Goal: Purchase product/service

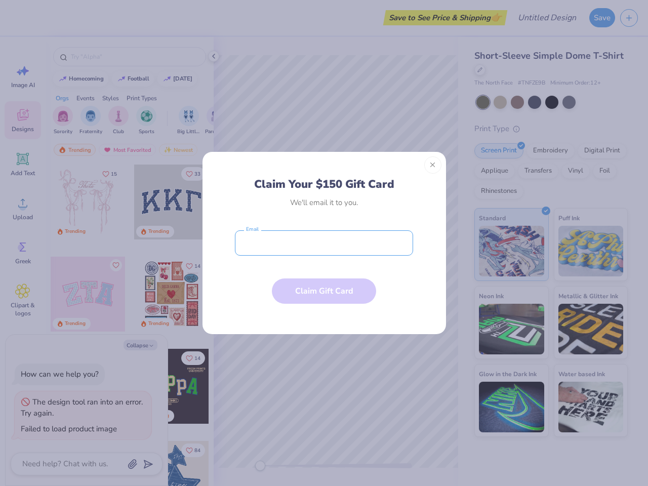
type textarea "x"
click at [324, 243] on input "email" at bounding box center [324, 242] width 178 height 25
click at [433, 165] on button "Close" at bounding box center [432, 164] width 17 height 17
